Goal: Information Seeking & Learning: Learn about a topic

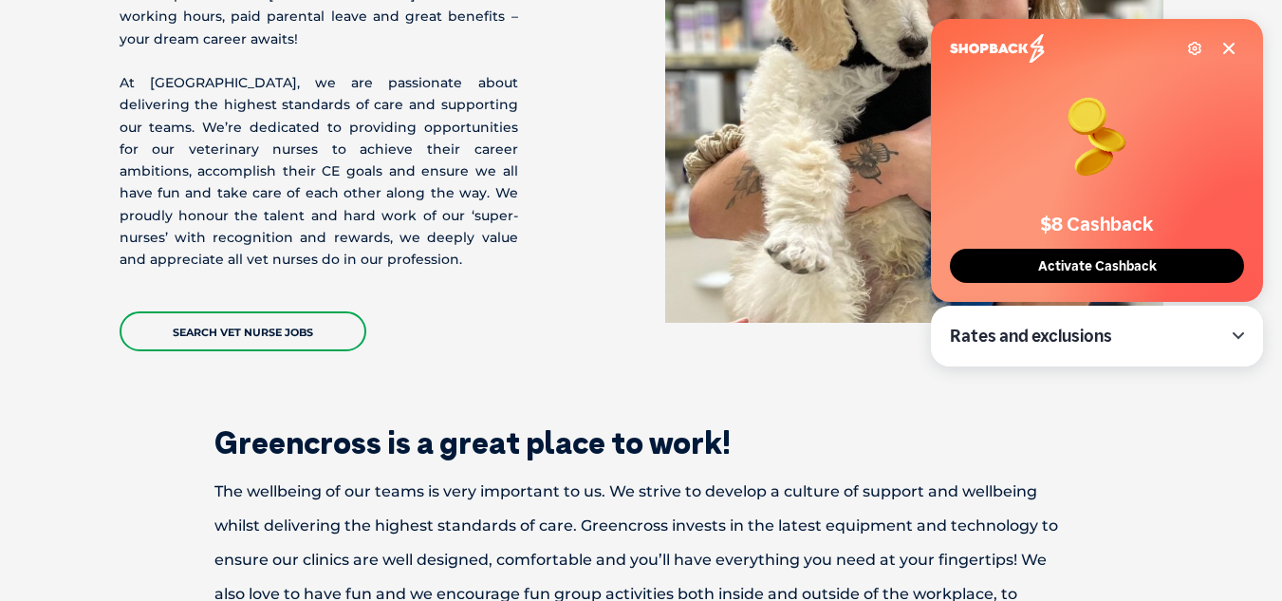
scroll to position [498, 0]
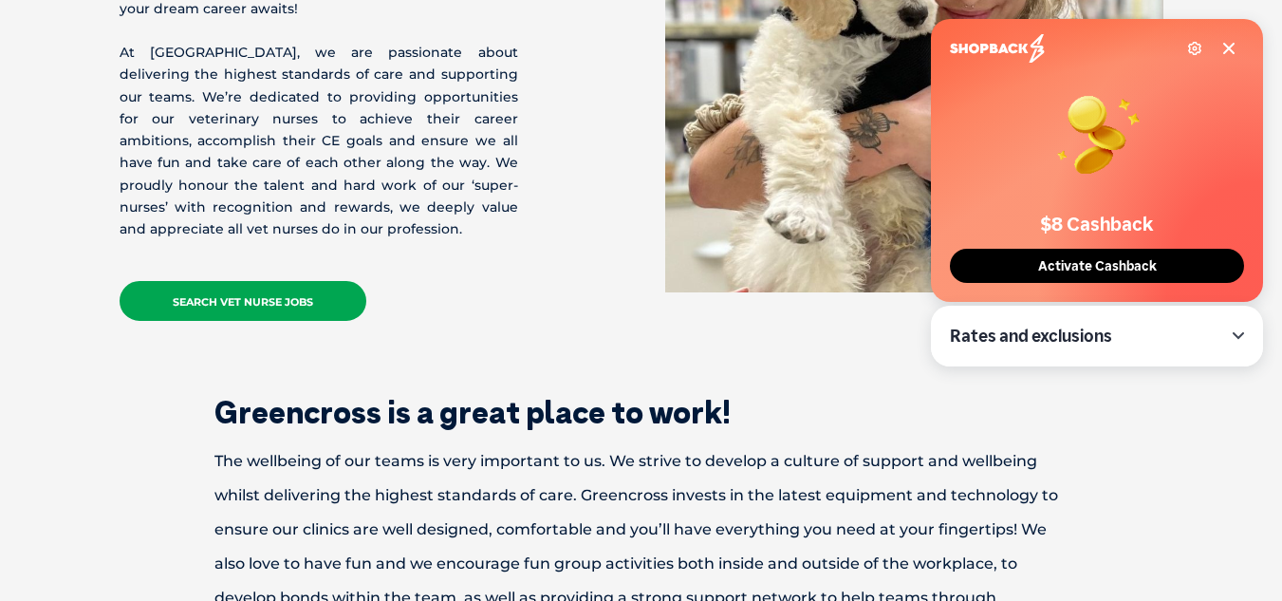
click at [312, 281] on link "Search Vet Nurse Jobs" at bounding box center [243, 301] width 247 height 40
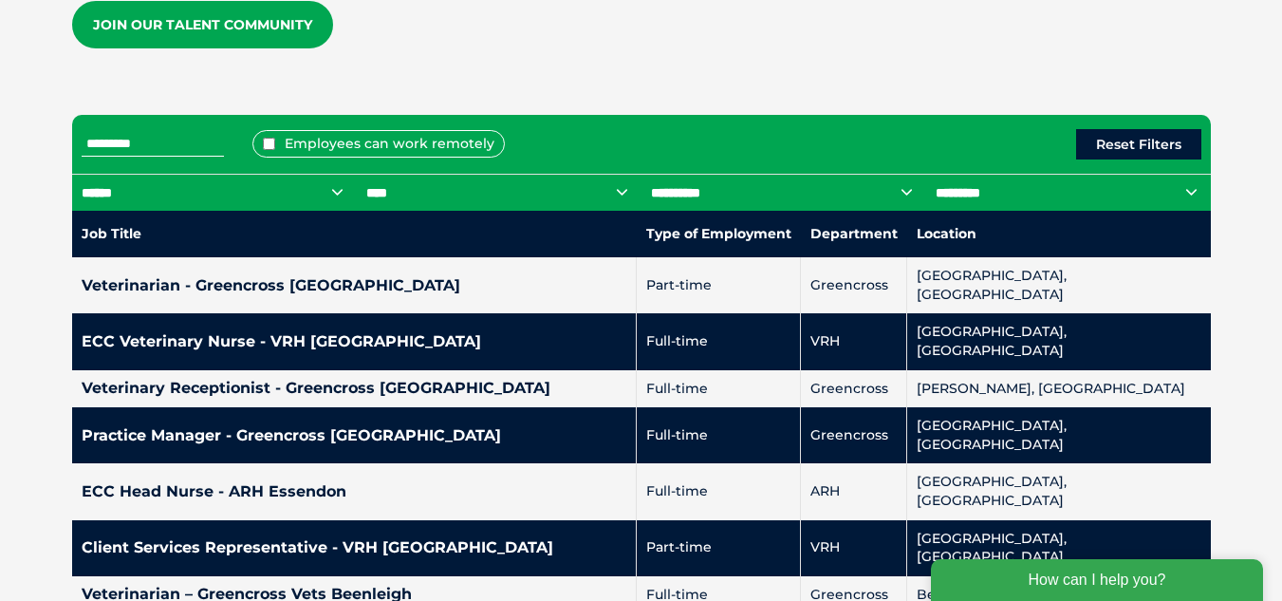
scroll to position [800, 0]
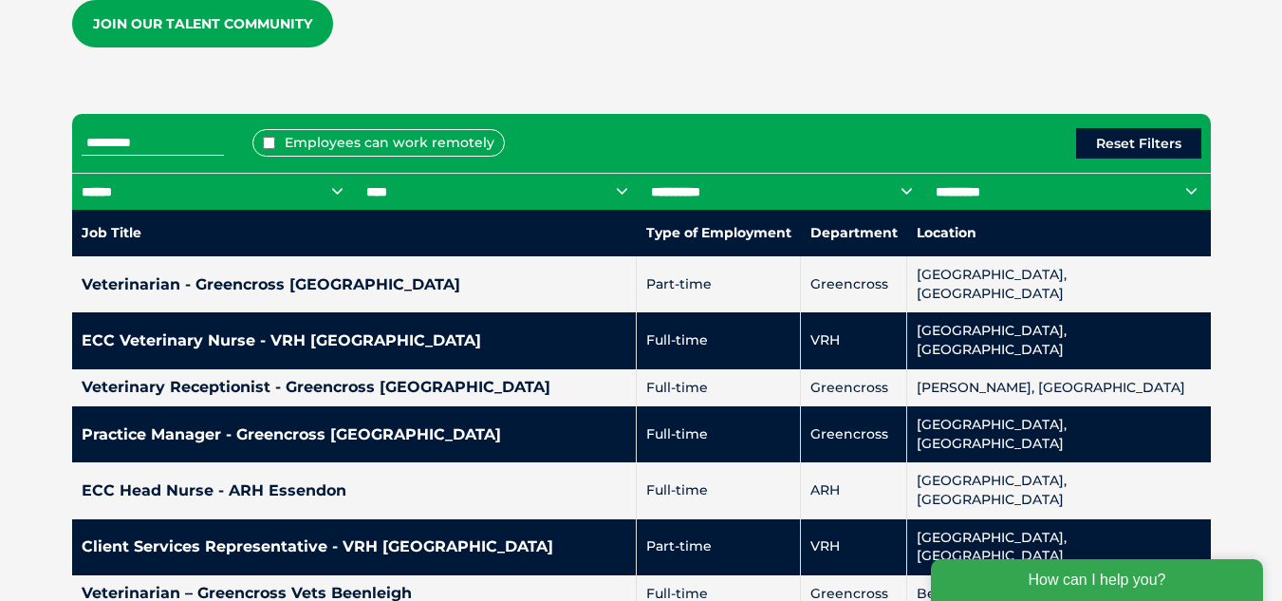
click at [403, 184] on select "**********" at bounding box center [499, 191] width 285 height 37
click at [714, 130] on div "Employees can work remotely Reset Filters" at bounding box center [641, 143] width 1139 height 59
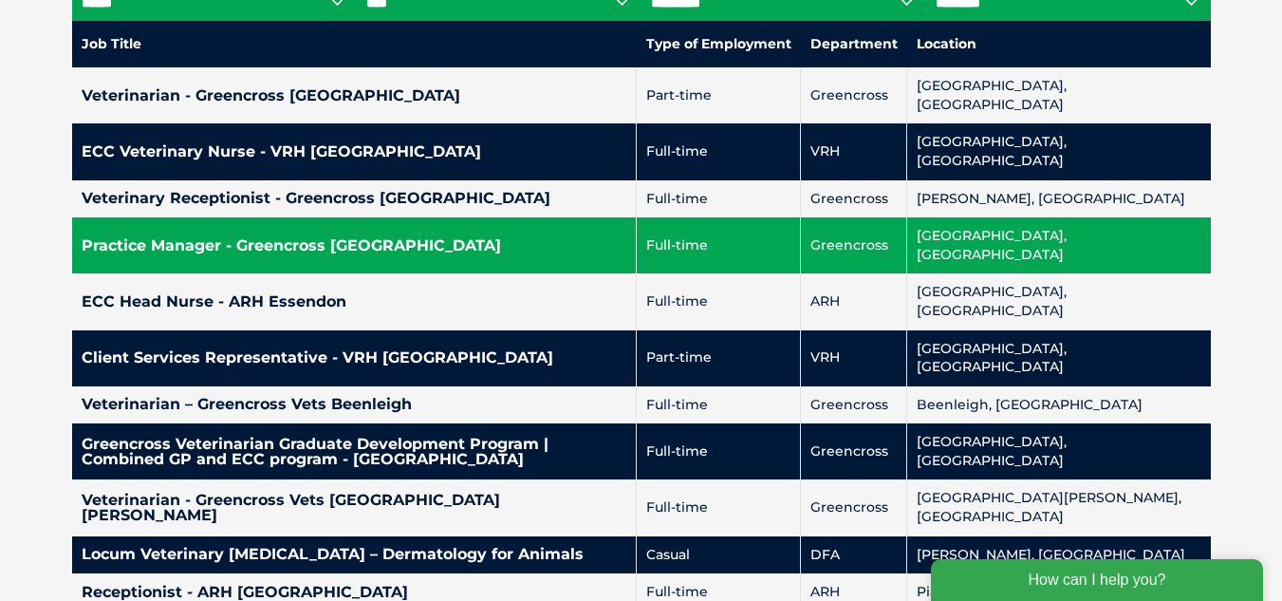
scroll to position [1003, 0]
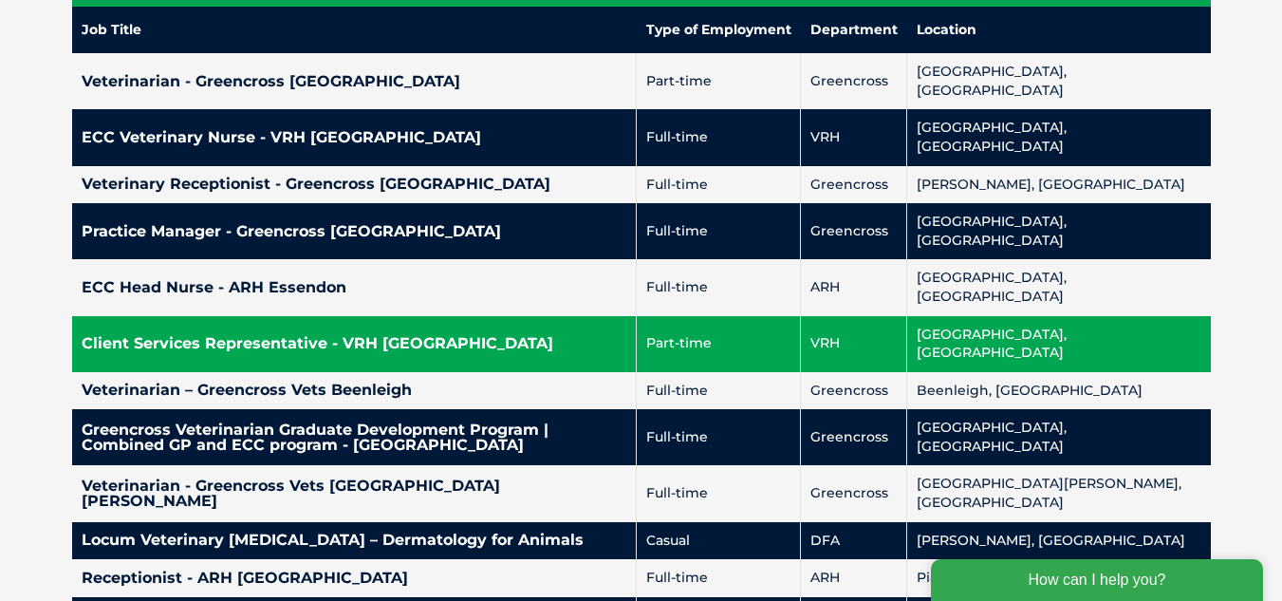
drag, startPoint x: 543, startPoint y: 284, endPoint x: 361, endPoint y: 272, distance: 182.6
click at [361, 336] on h4 "Client Services Representative - VRH Dandenong" at bounding box center [355, 343] width 546 height 15
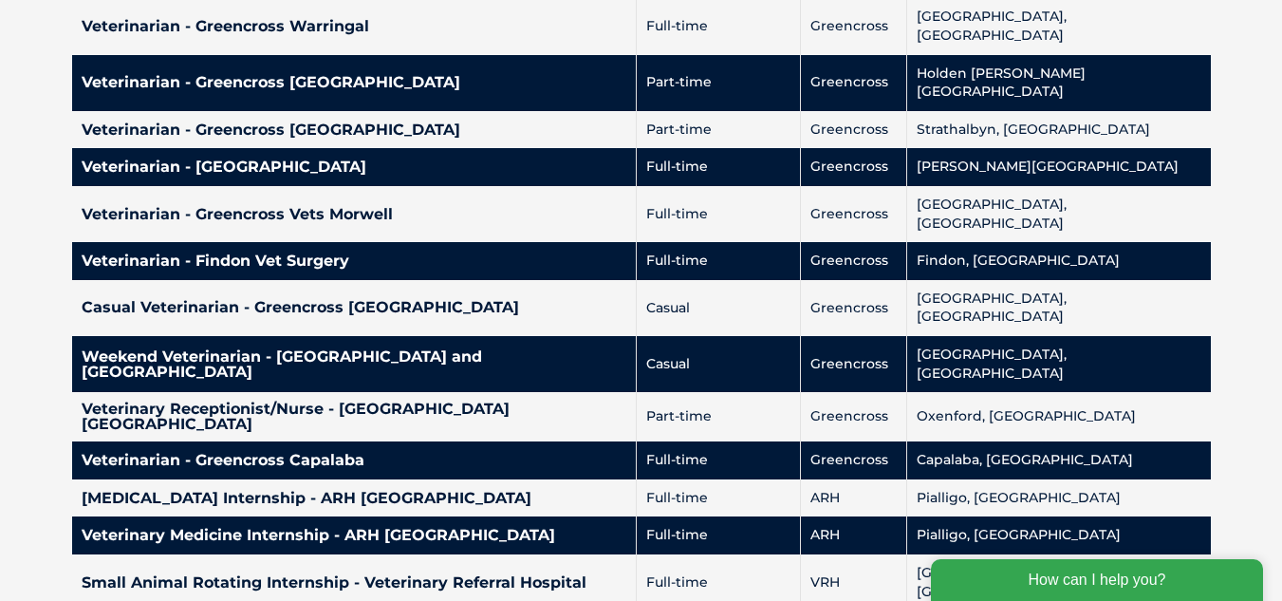
scroll to position [4529, 0]
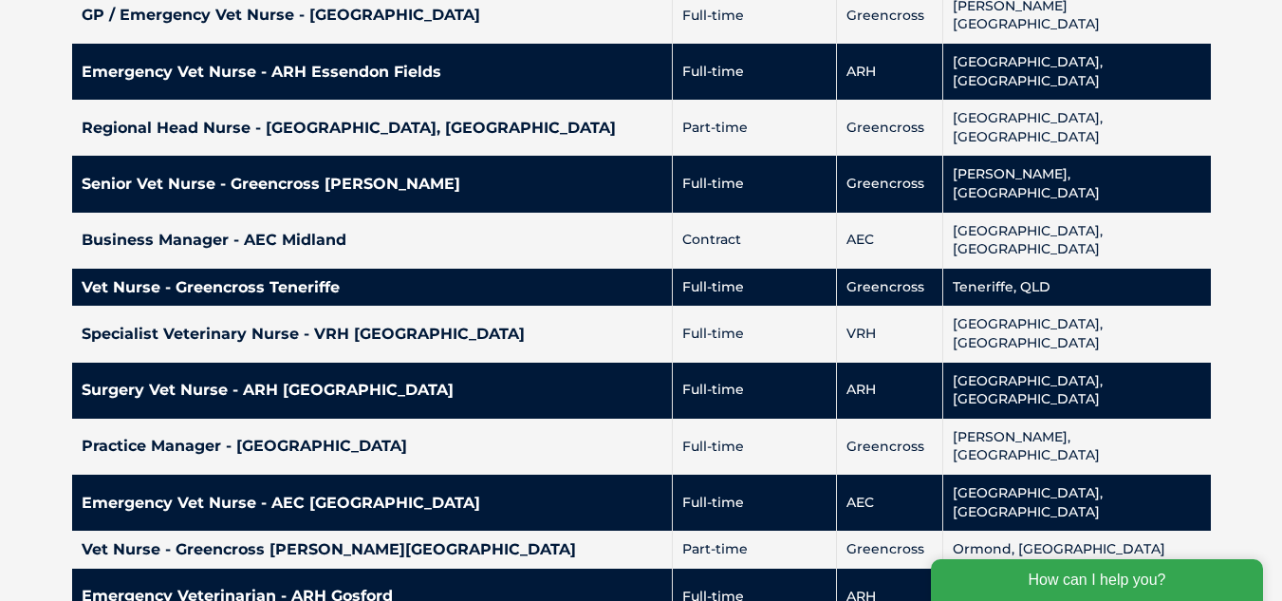
scroll to position [4519, 0]
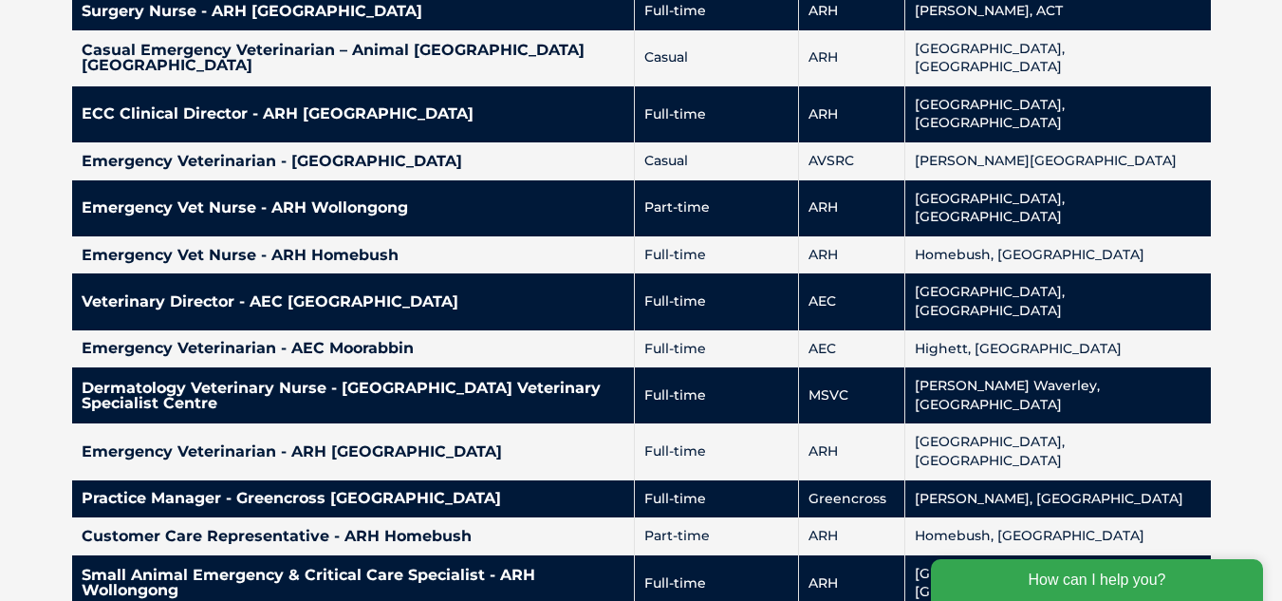
scroll to position [1384, 0]
